Goal: Task Accomplishment & Management: Manage account settings

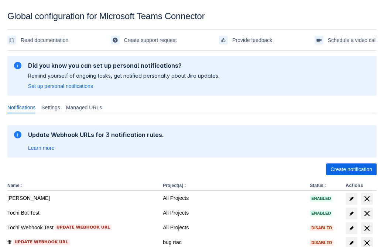
click at [351, 170] on span "Create notification" at bounding box center [351, 170] width 42 height 12
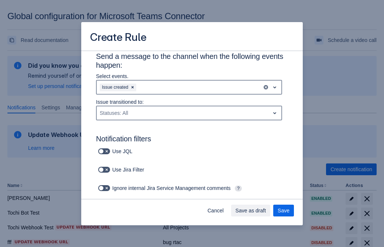
type input "RuleName-345786"
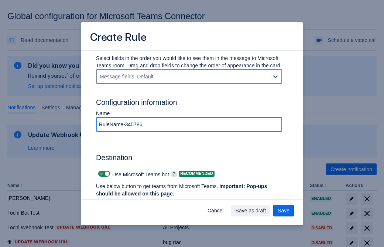
click at [137, 202] on span "Authenticate in Microsoft Teams" at bounding box center [136, 208] width 73 height 12
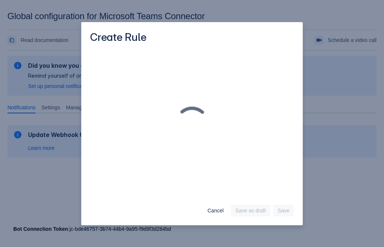
scroll to position [0, 0]
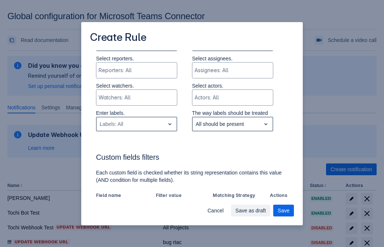
type input "345786_label"
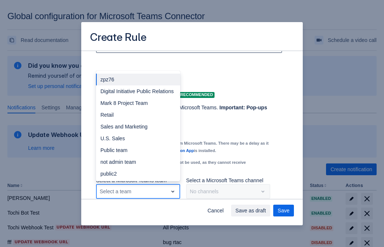
click at [138, 115] on div "Retail" at bounding box center [138, 115] width 84 height 12
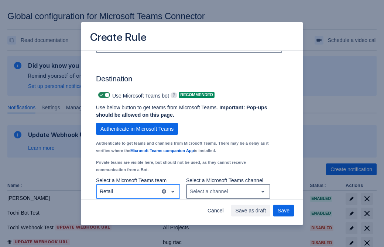
click at [228, 192] on div "Select a channel" at bounding box center [222, 192] width 71 height 12
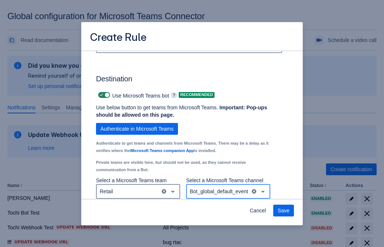
click at [283, 211] on span "Save" at bounding box center [283, 211] width 12 height 12
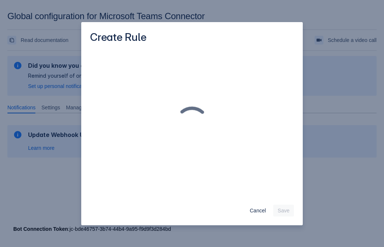
scroll to position [0, 0]
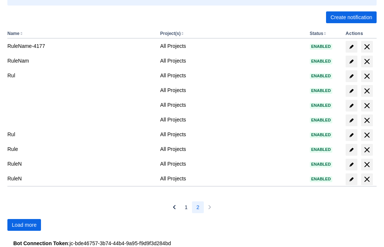
click at [24, 225] on span "Load more" at bounding box center [24, 225] width 25 height 12
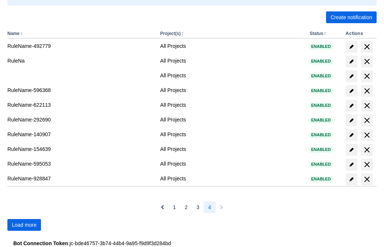
click at [24, 225] on span "Load more" at bounding box center [24, 225] width 25 height 12
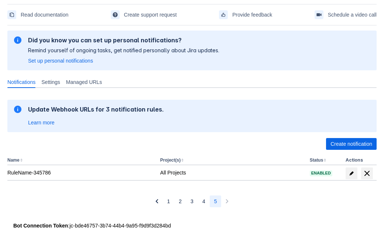
scroll to position [25, 0]
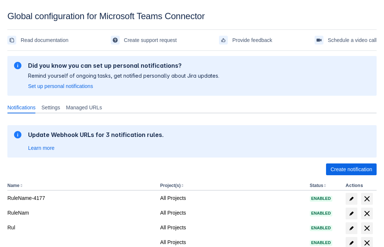
scroll to position [152, 0]
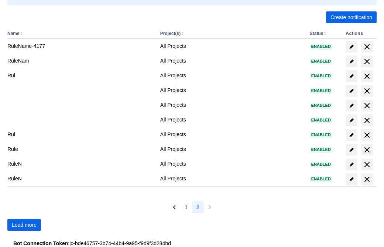
click at [24, 225] on span "Load more" at bounding box center [24, 225] width 25 height 12
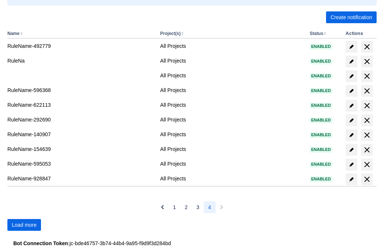
click at [24, 225] on span "Load more" at bounding box center [24, 225] width 25 height 12
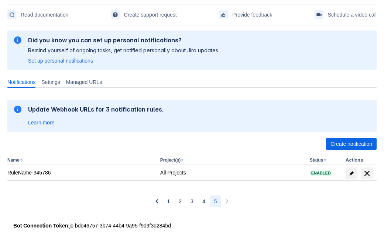
click at [366, 174] on span "delete" at bounding box center [366, 173] width 9 height 9
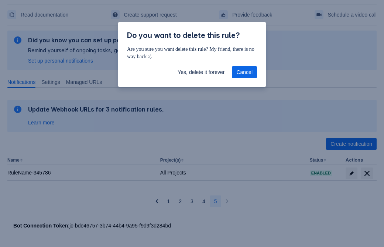
click at [201, 72] on span "Yes, delete it forever" at bounding box center [200, 72] width 47 height 12
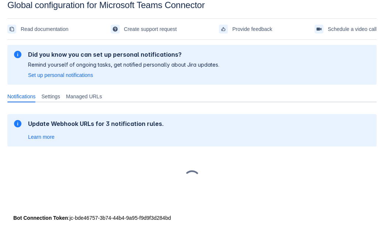
scroll to position [11, 0]
